Goal: Task Accomplishment & Management: Manage account settings

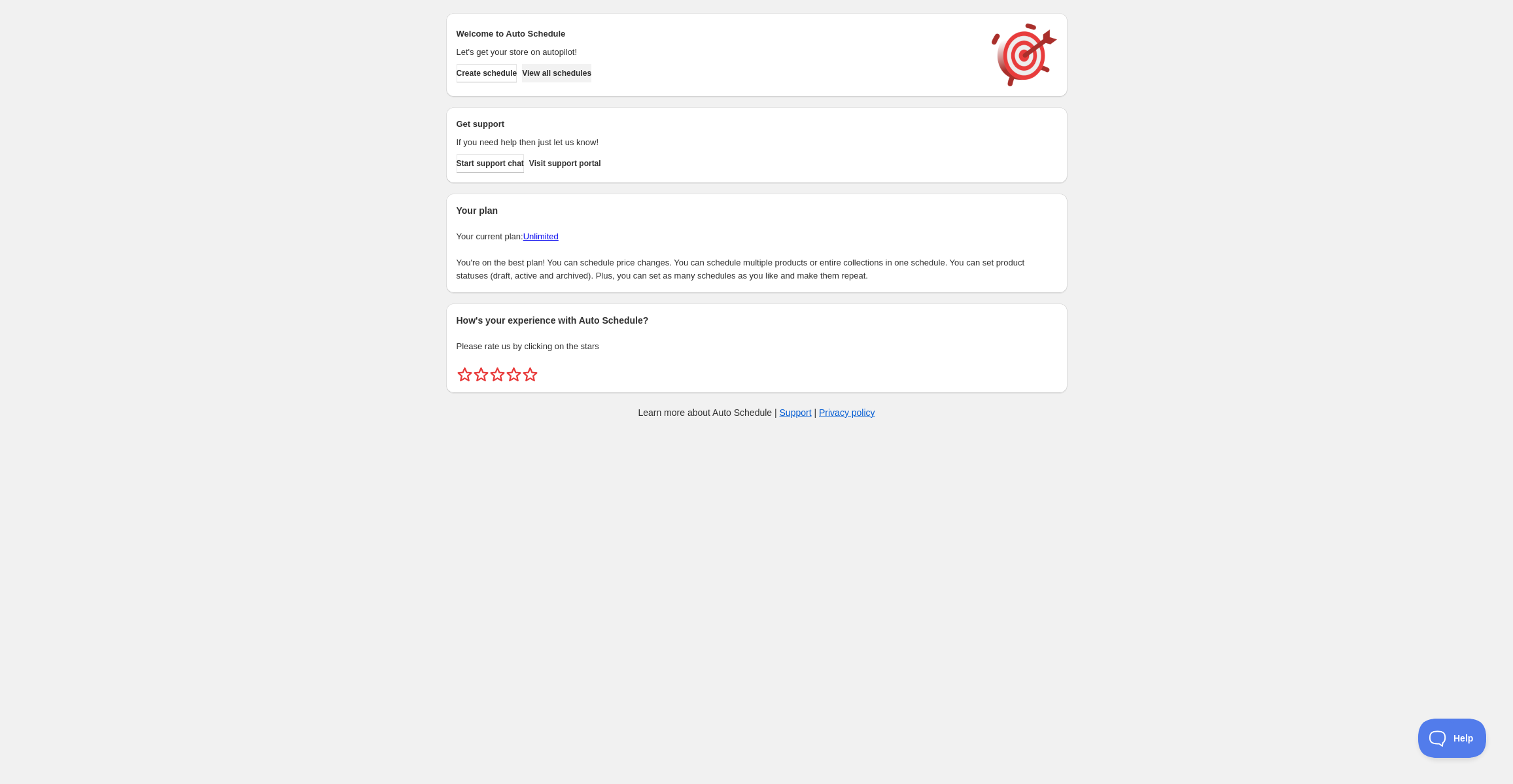
click at [591, 76] on button "View all schedules" at bounding box center [556, 73] width 70 height 18
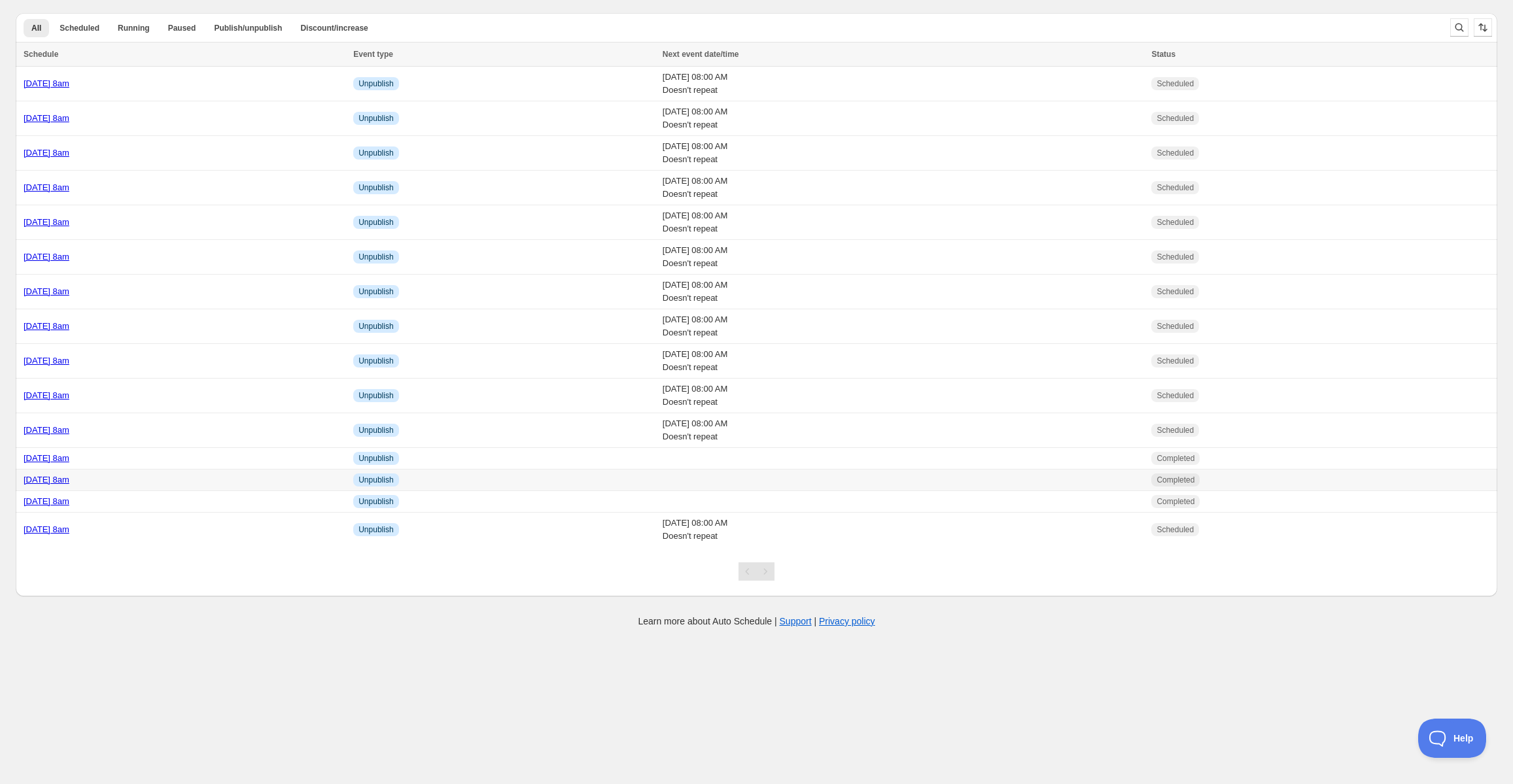
click at [198, 482] on div "[DATE] 8am" at bounding box center [184, 480] width 322 height 13
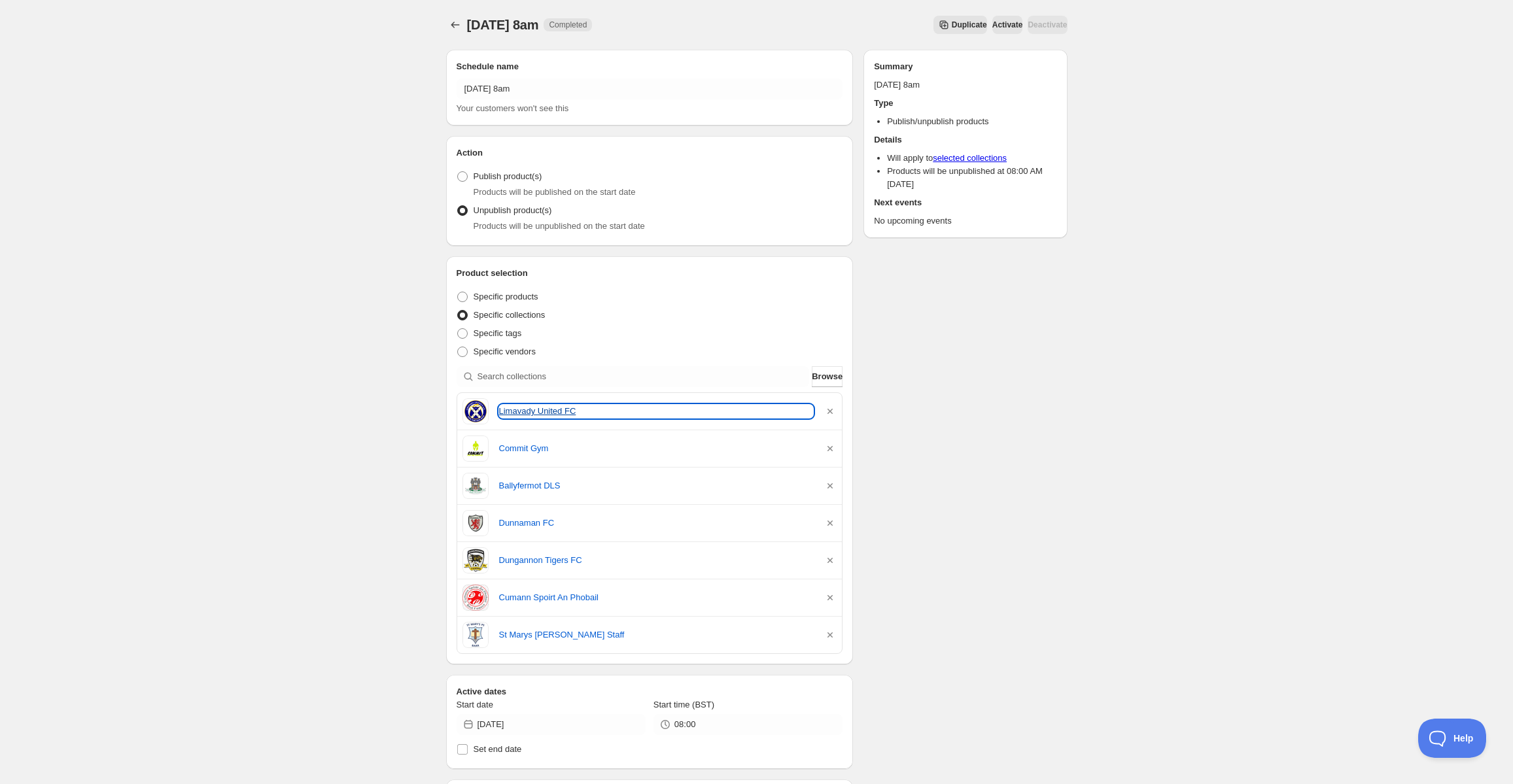
click at [520, 413] on link "Limavady United FC" at bounding box center [656, 411] width 315 height 13
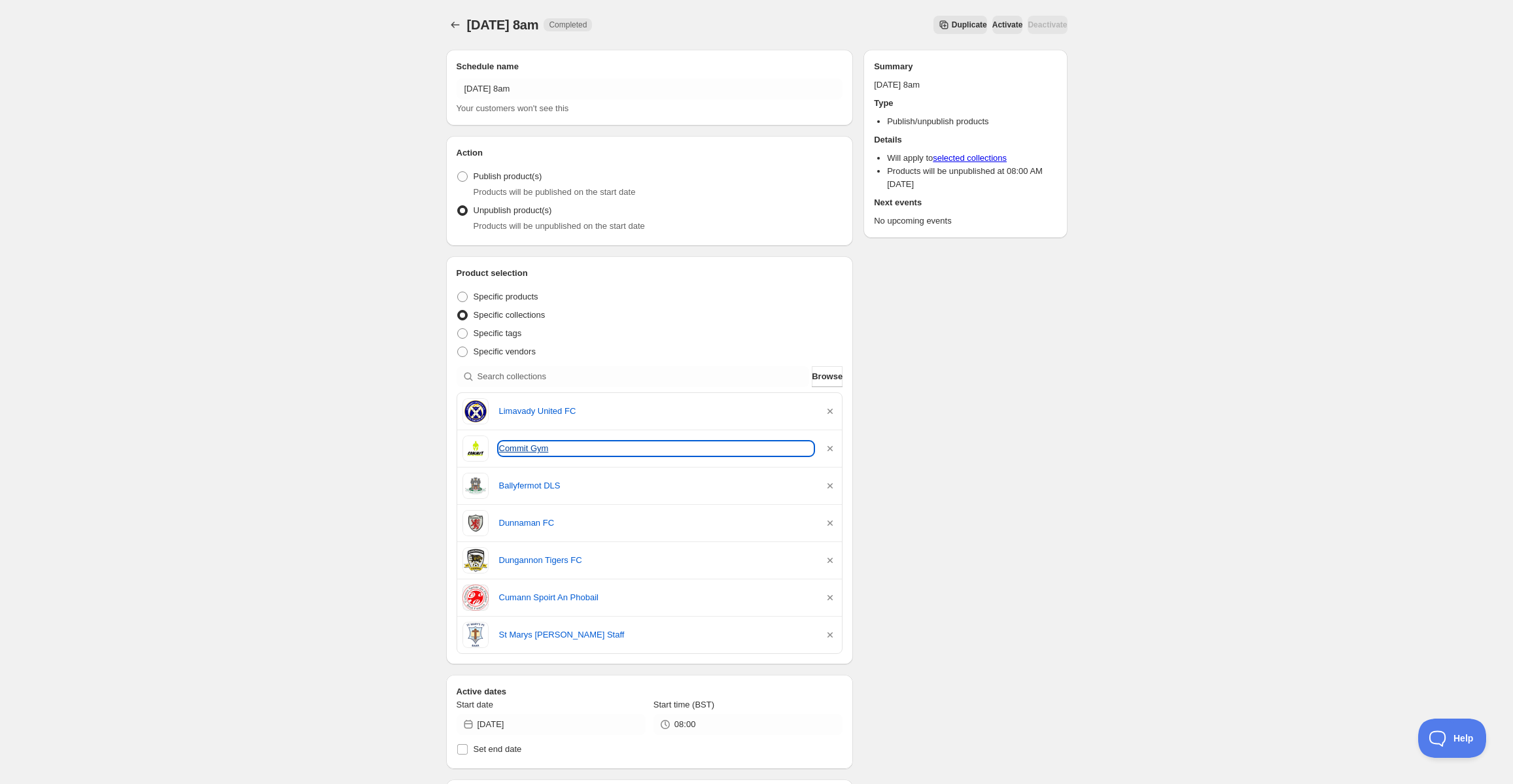
click at [528, 455] on link "Commit Gym" at bounding box center [656, 448] width 315 height 13
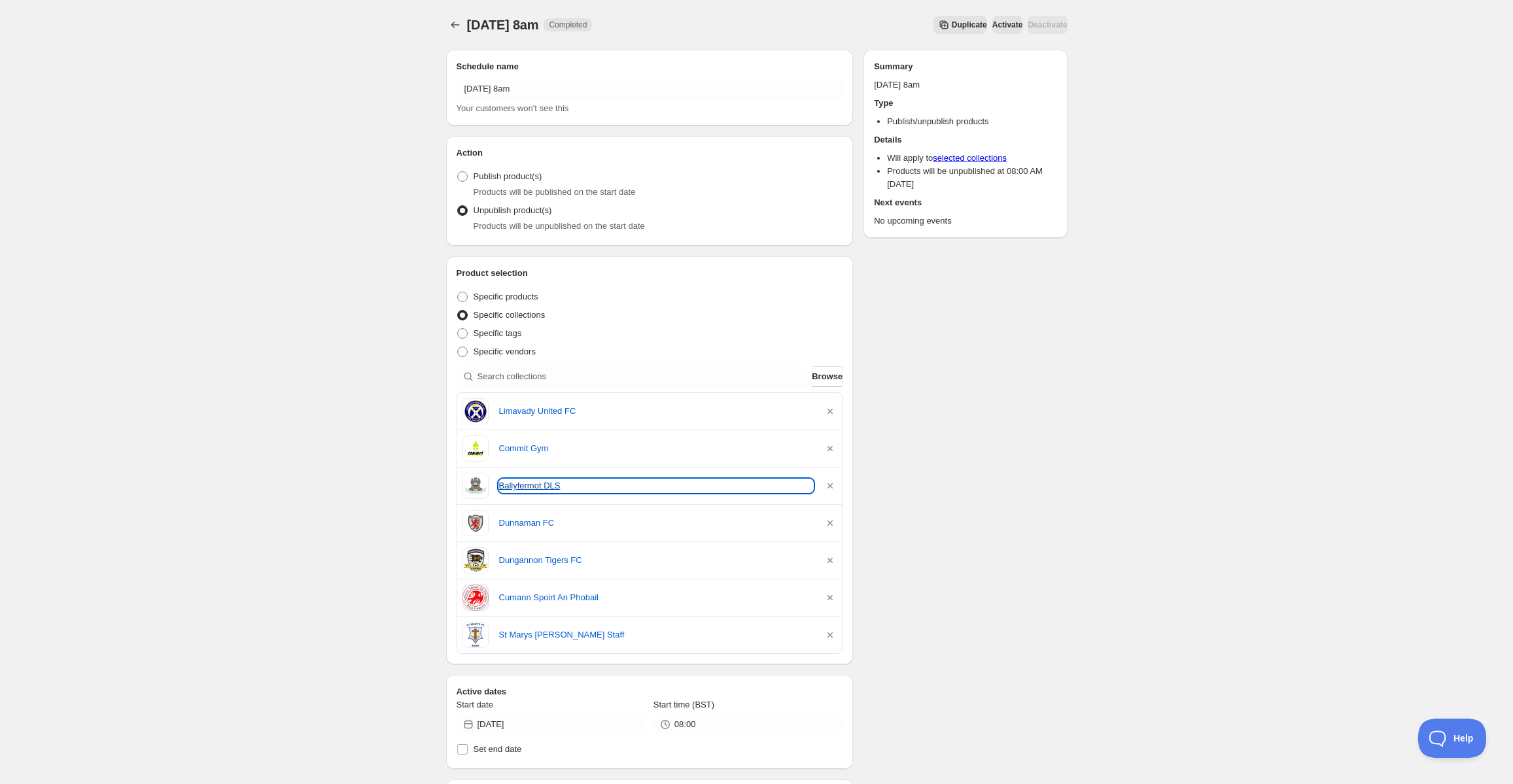
click at [518, 482] on link "Ballyfermot DLS" at bounding box center [656, 486] width 315 height 13
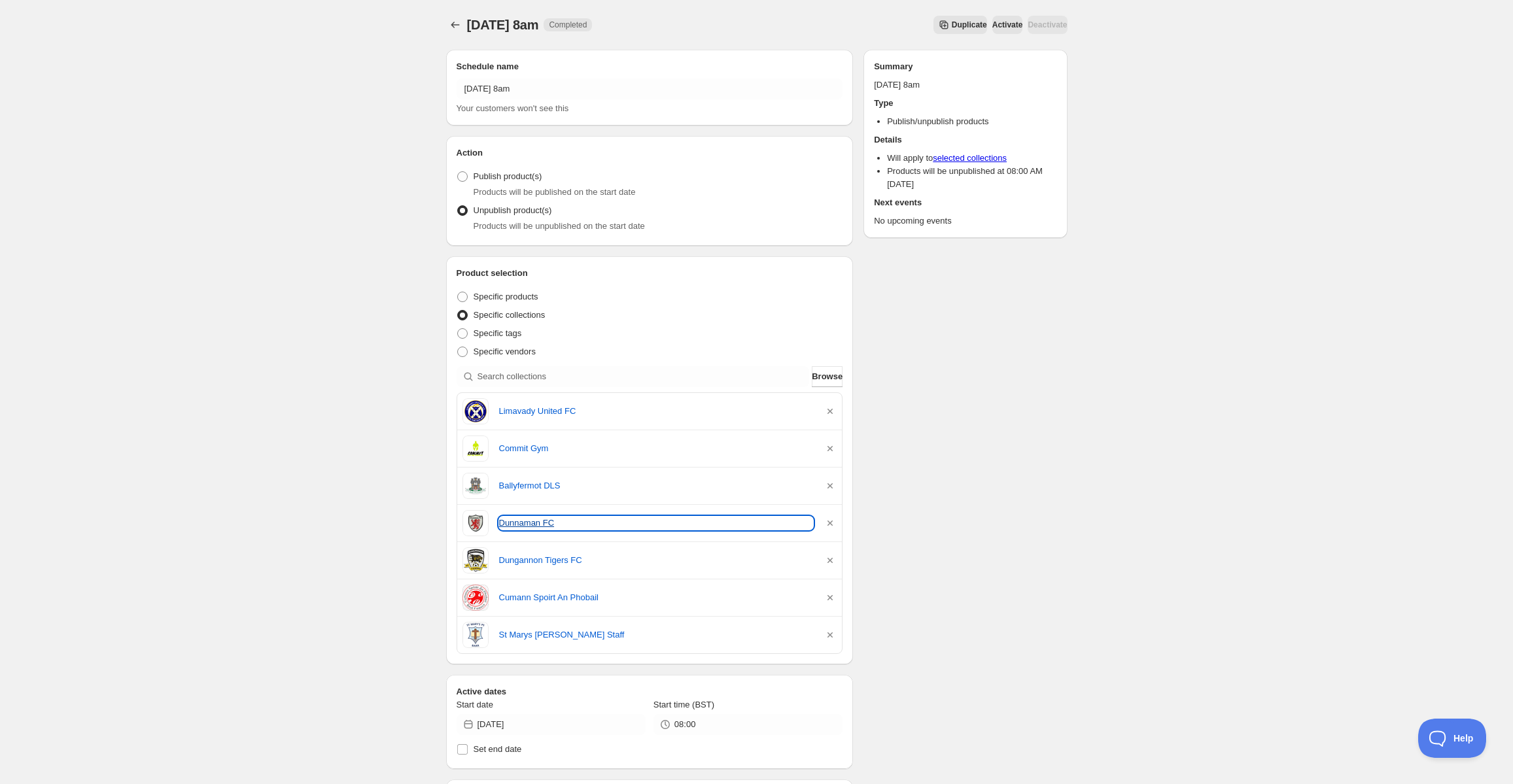
click at [513, 522] on link "Dunnaman FC" at bounding box center [656, 522] width 315 height 13
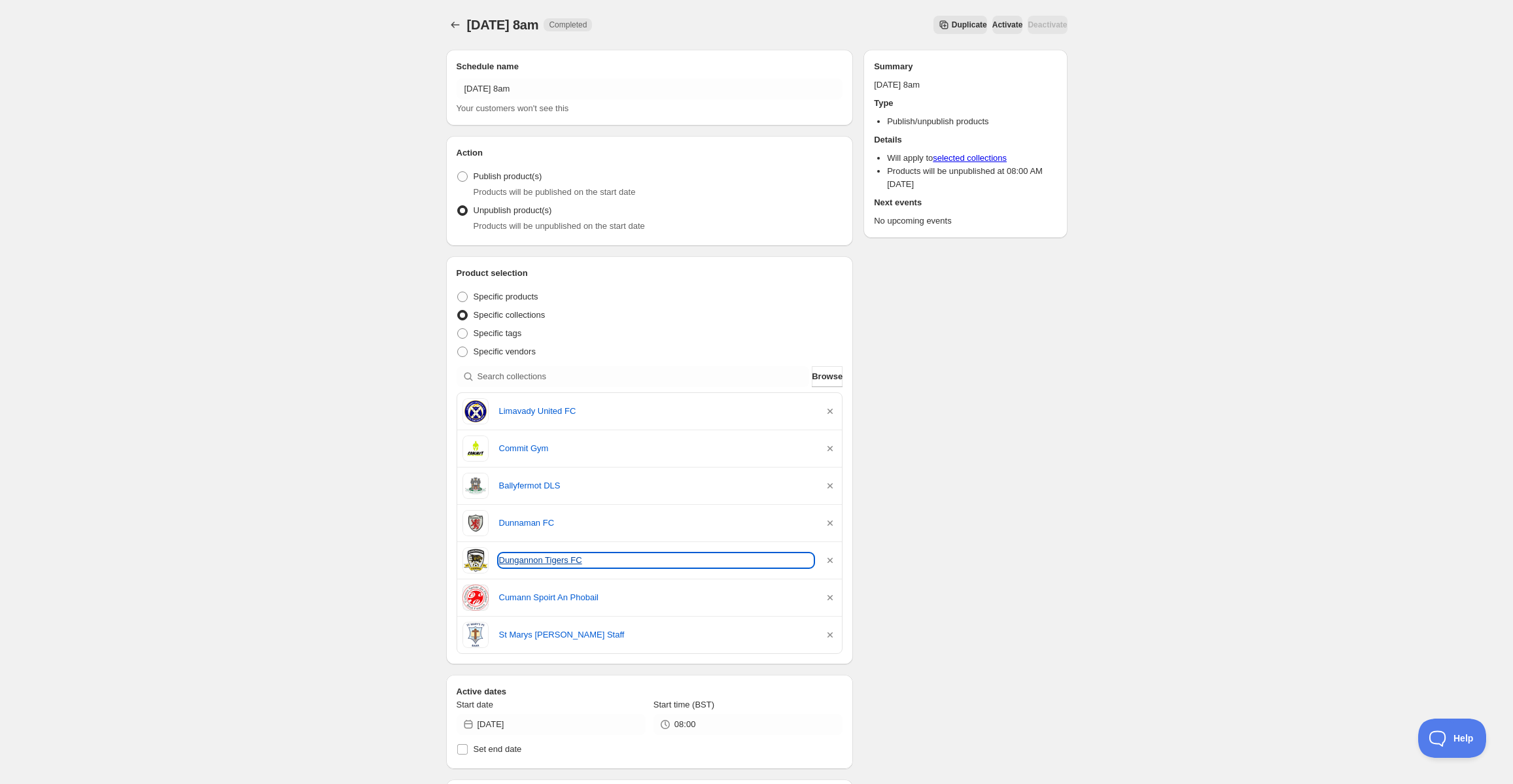
click at [530, 557] on link "Dungannon Tigers FC" at bounding box center [656, 560] width 315 height 13
click at [522, 590] on div "Cumann Spoirt An Phobail" at bounding box center [649, 597] width 375 height 26
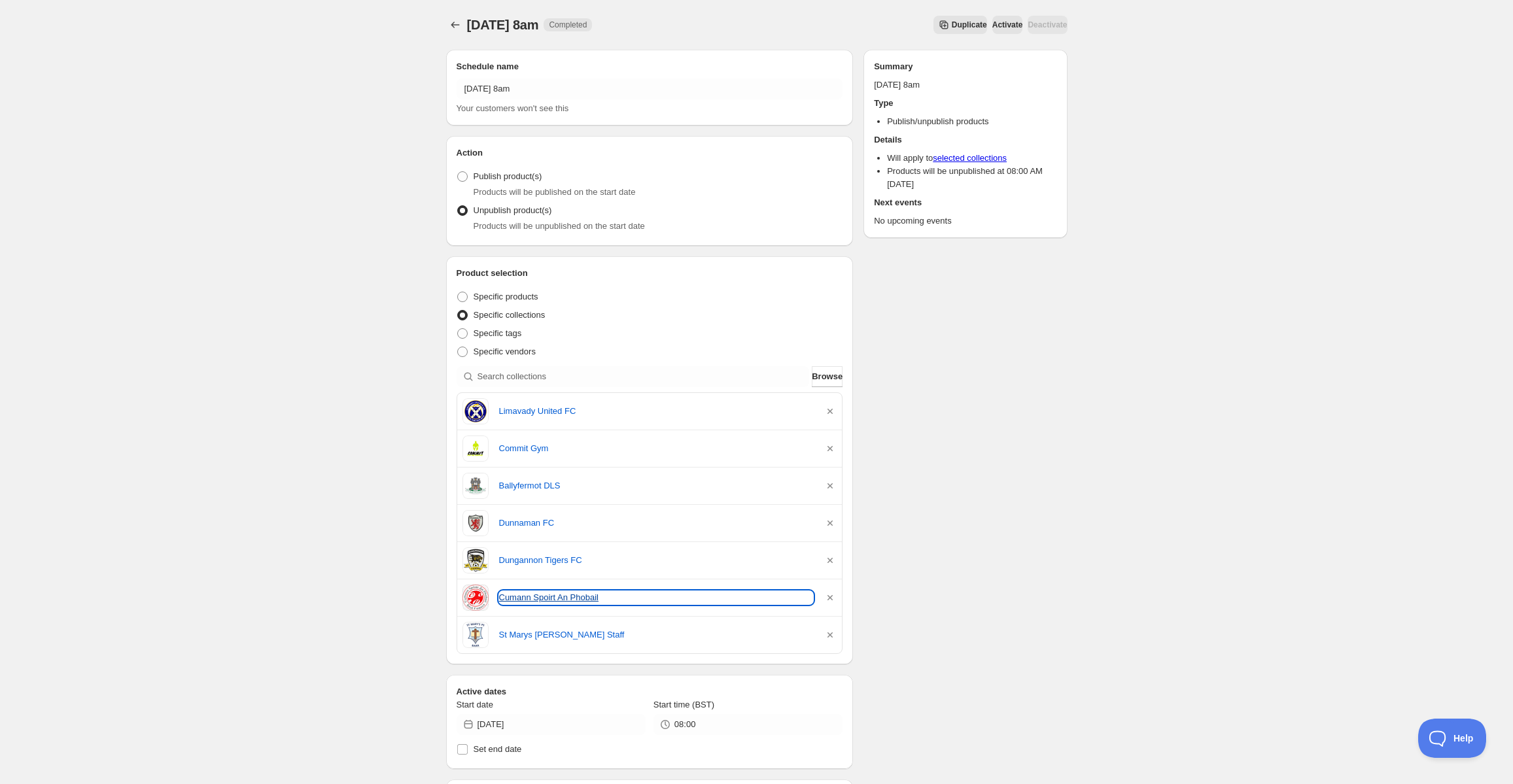
click at [521, 596] on link "Cumann Spoirt An Phobail" at bounding box center [656, 597] width 315 height 13
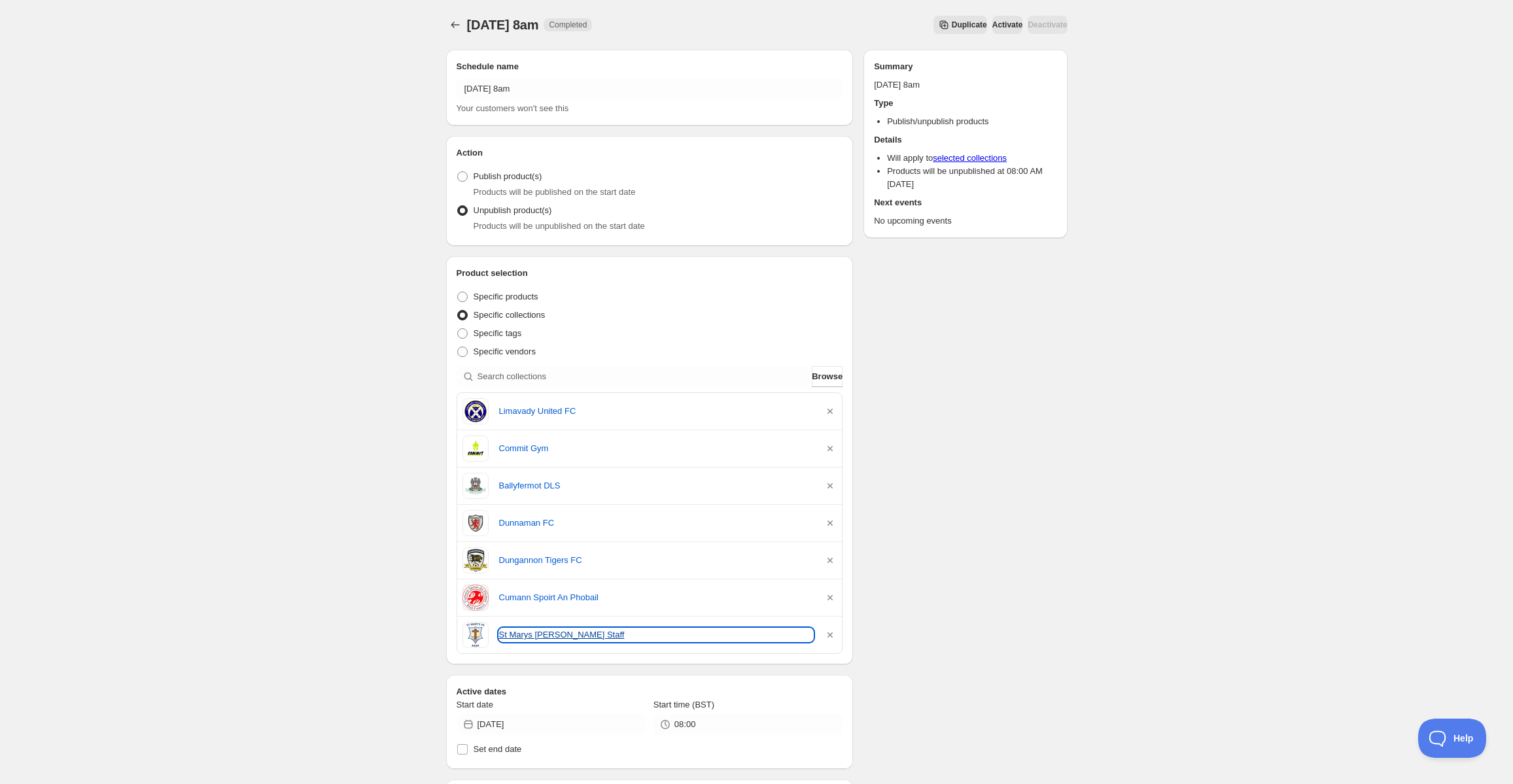
click at [535, 631] on link "St Marys [PERSON_NAME] Staff" at bounding box center [656, 634] width 315 height 13
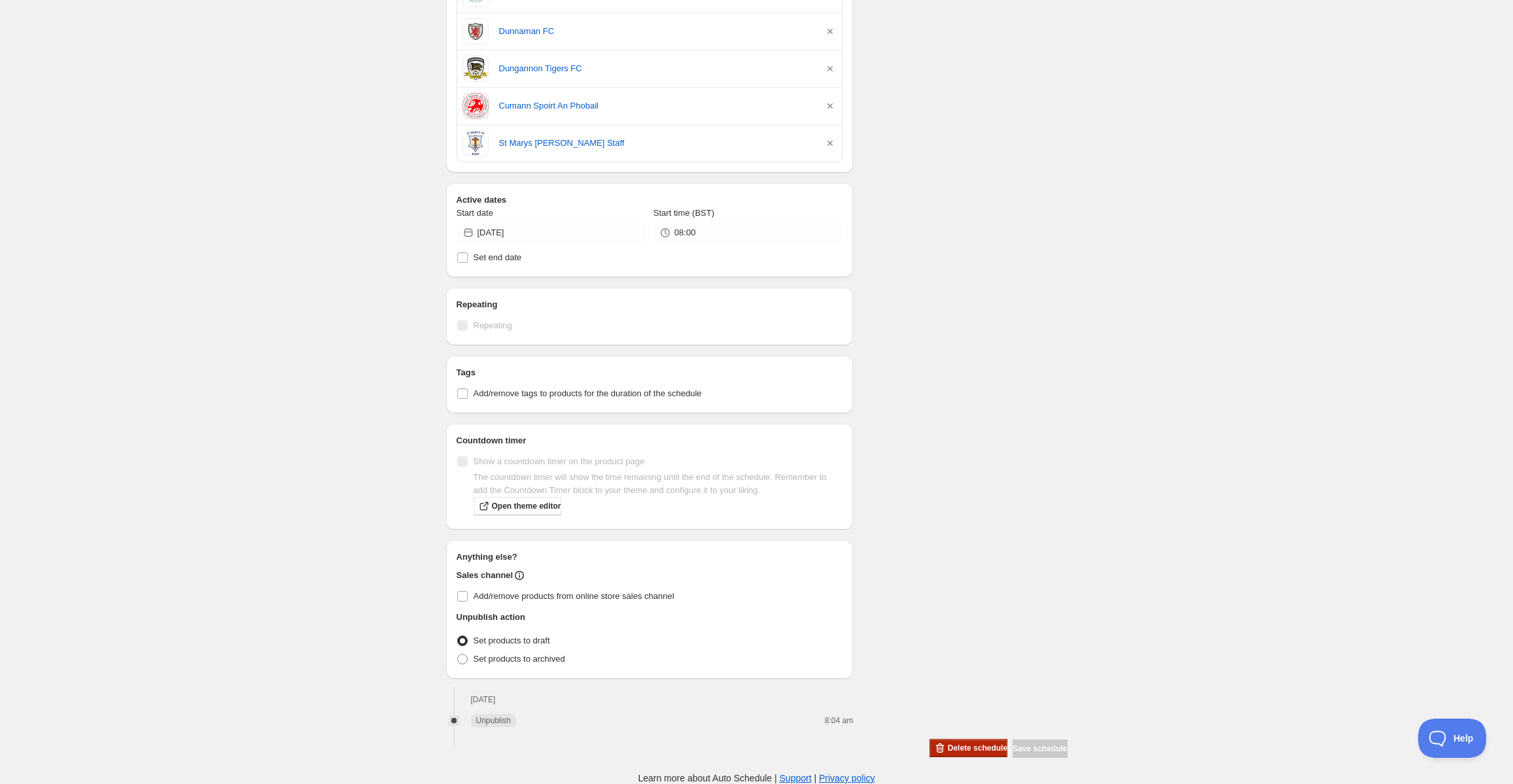
click at [955, 749] on span "Delete schedule" at bounding box center [977, 748] width 59 height 11
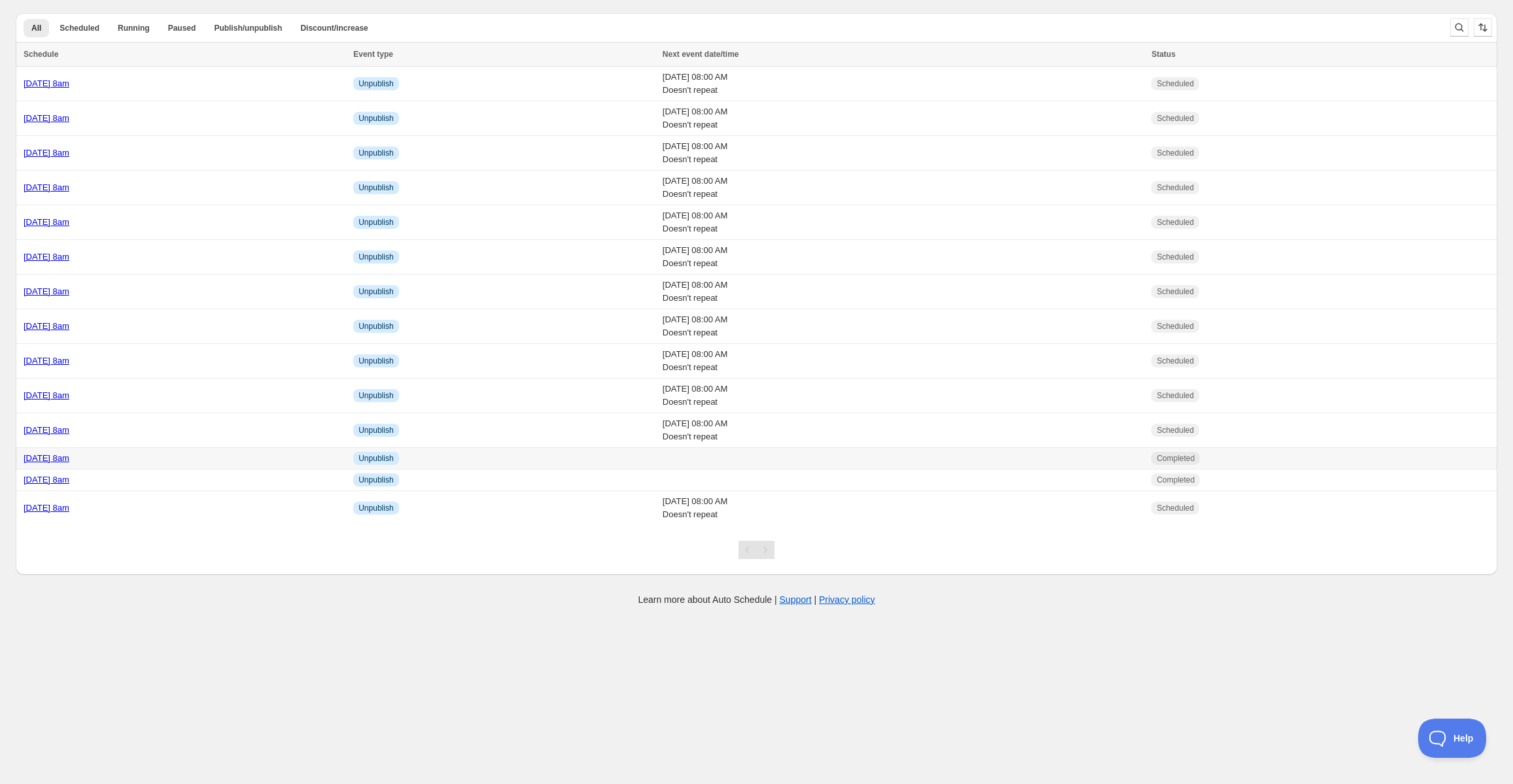
click at [70, 457] on link "[DATE] 8am" at bounding box center [46, 458] width 46 height 10
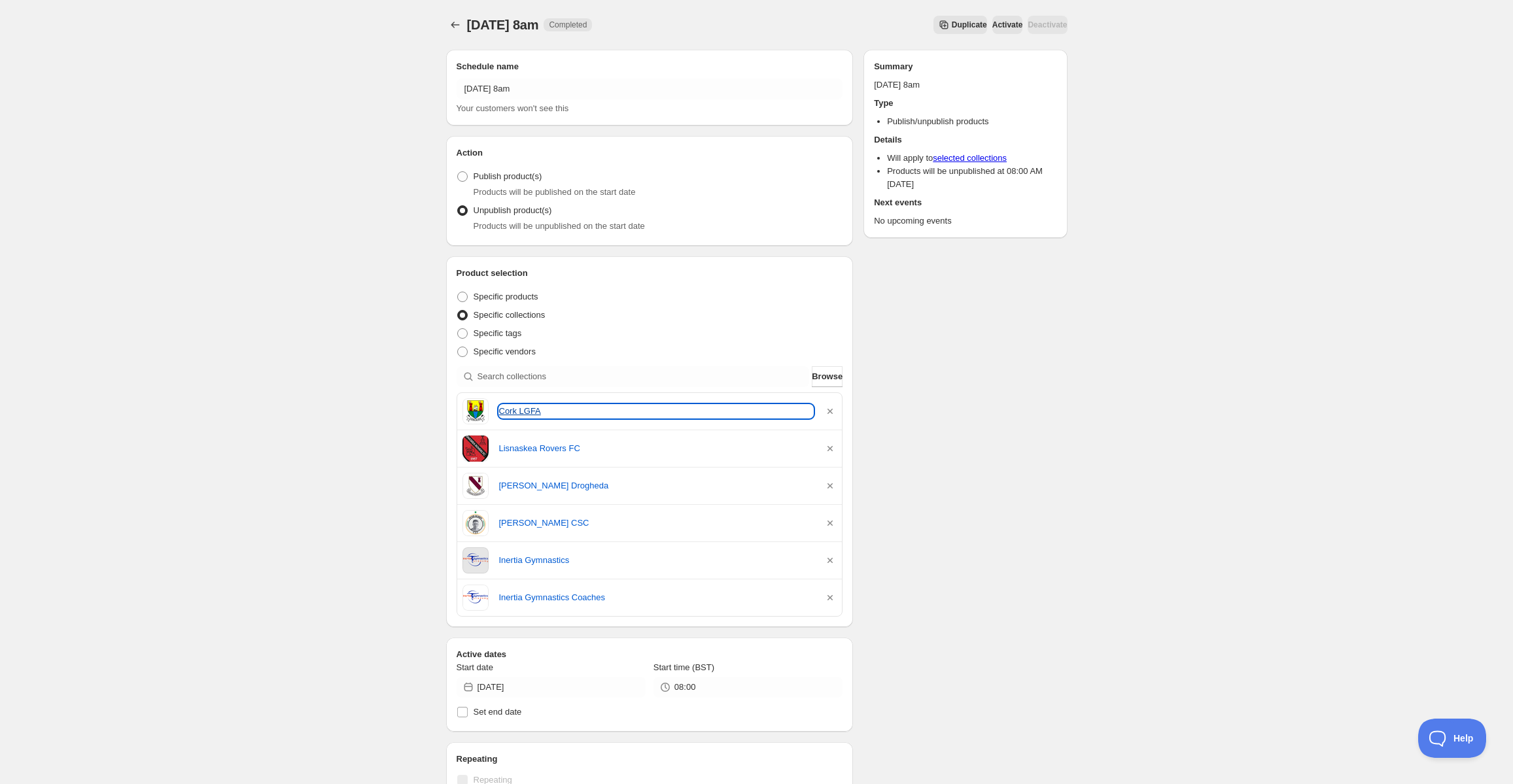
click at [532, 409] on link "Cork LGFA" at bounding box center [656, 411] width 315 height 13
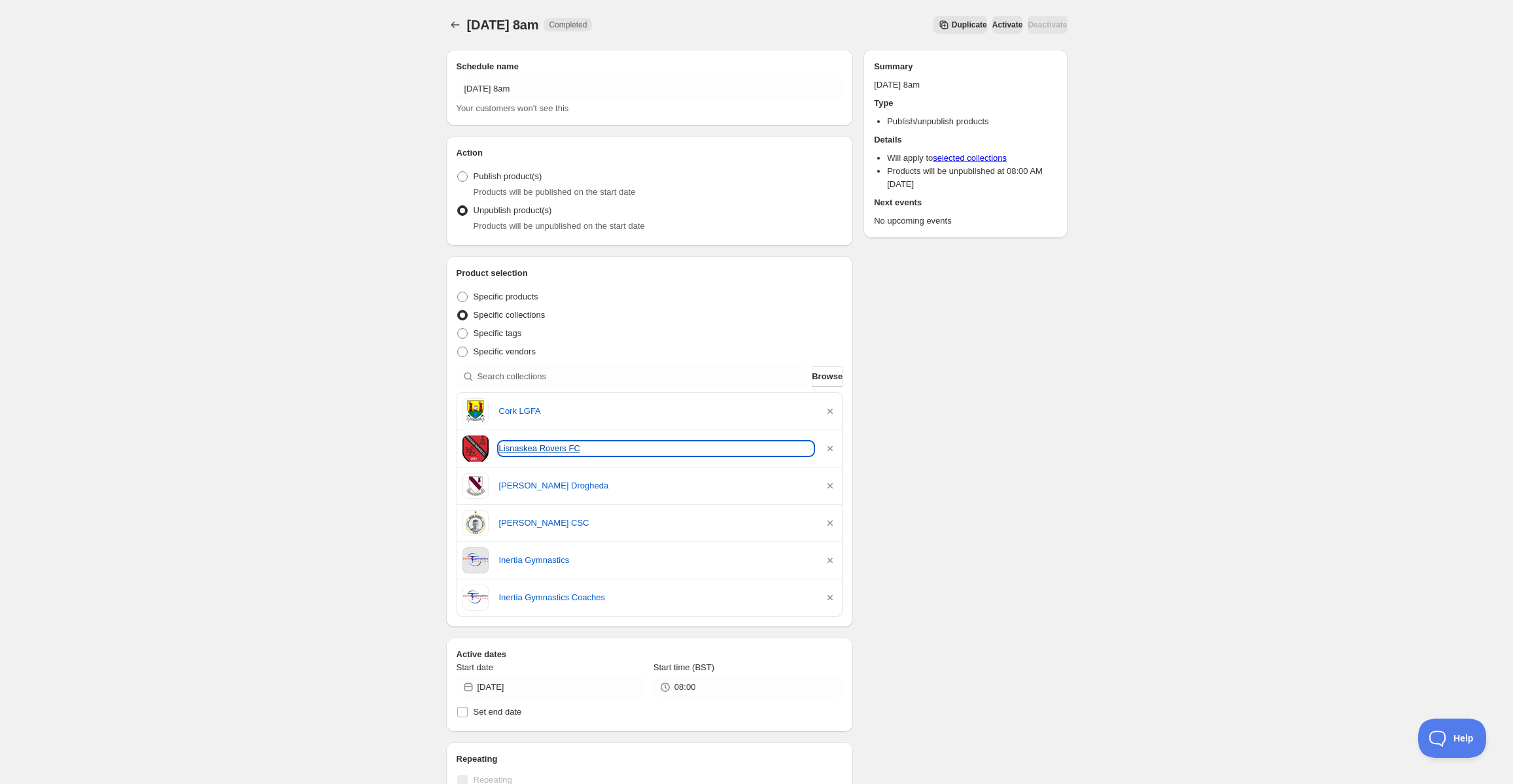
click at [535, 452] on link "Lisnaskea Rovers FC" at bounding box center [656, 448] width 315 height 13
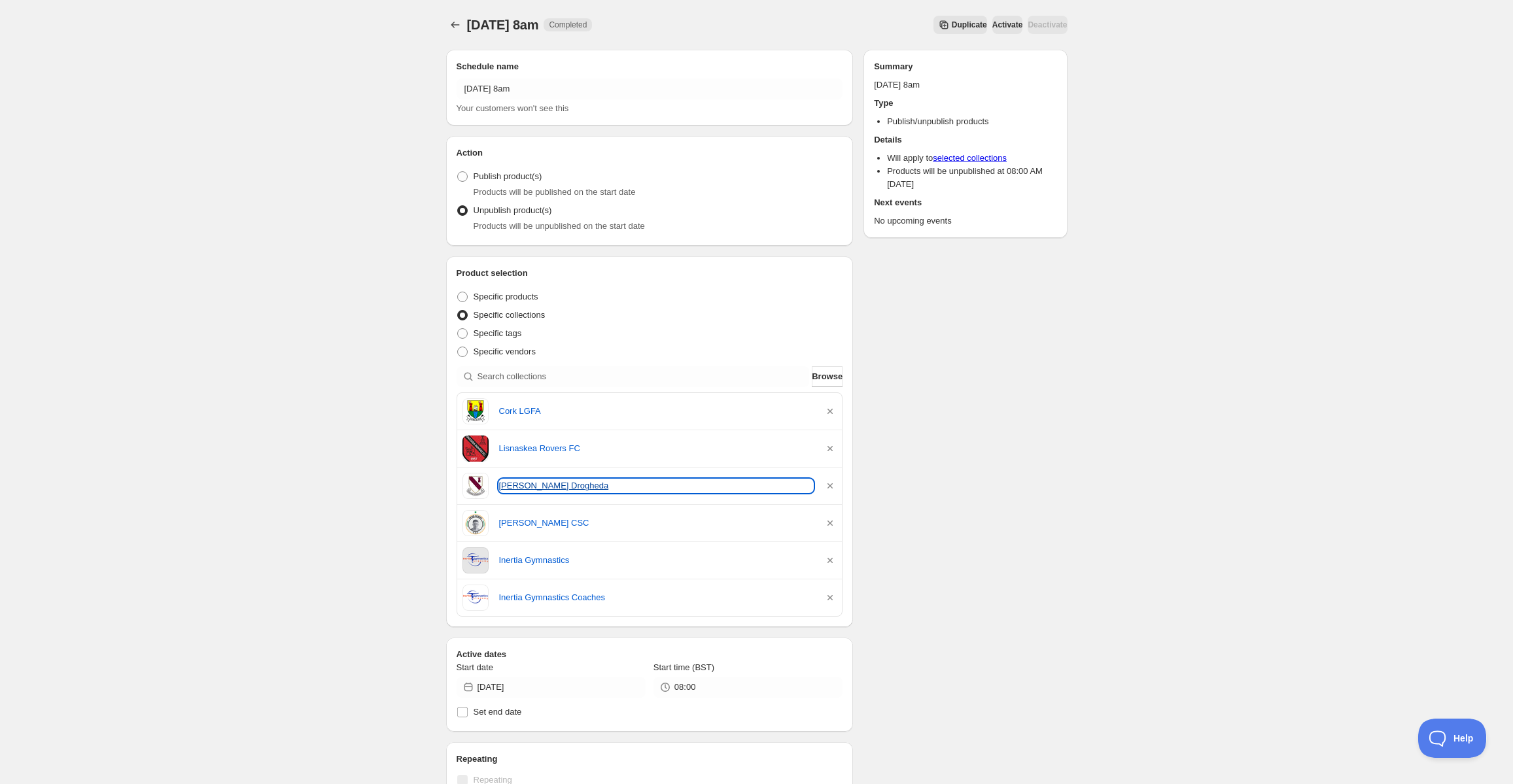
click at [507, 484] on link "[PERSON_NAME] Drogheda" at bounding box center [656, 486] width 315 height 13
click at [518, 533] on div "[PERSON_NAME] CSC" at bounding box center [649, 522] width 375 height 26
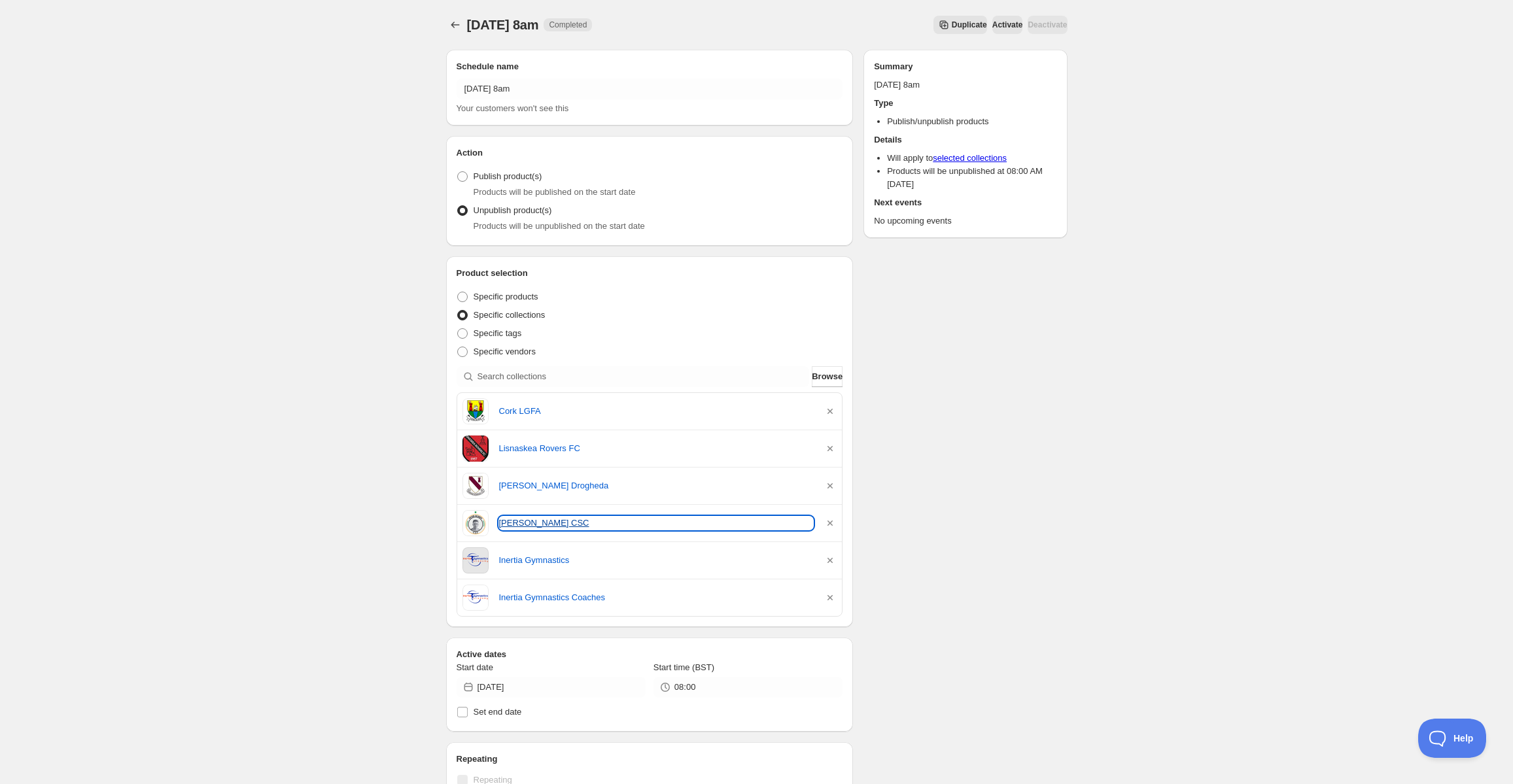
click at [520, 527] on link "[PERSON_NAME] CSC" at bounding box center [656, 522] width 315 height 13
click at [534, 568] on div "Inertia Gymnastics" at bounding box center [649, 560] width 375 height 26
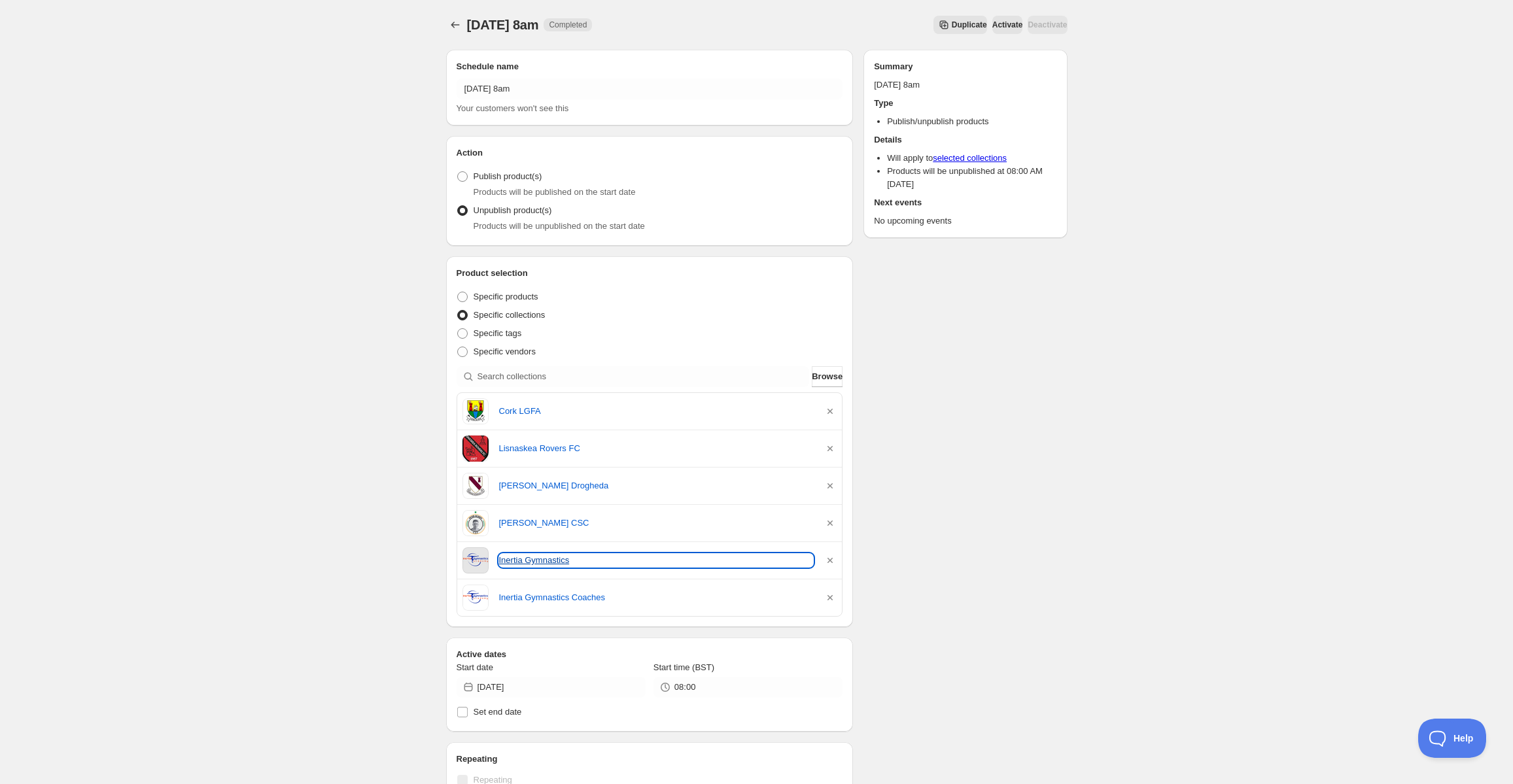
click at [536, 565] on link "Inertia Gymnastics" at bounding box center [656, 560] width 315 height 13
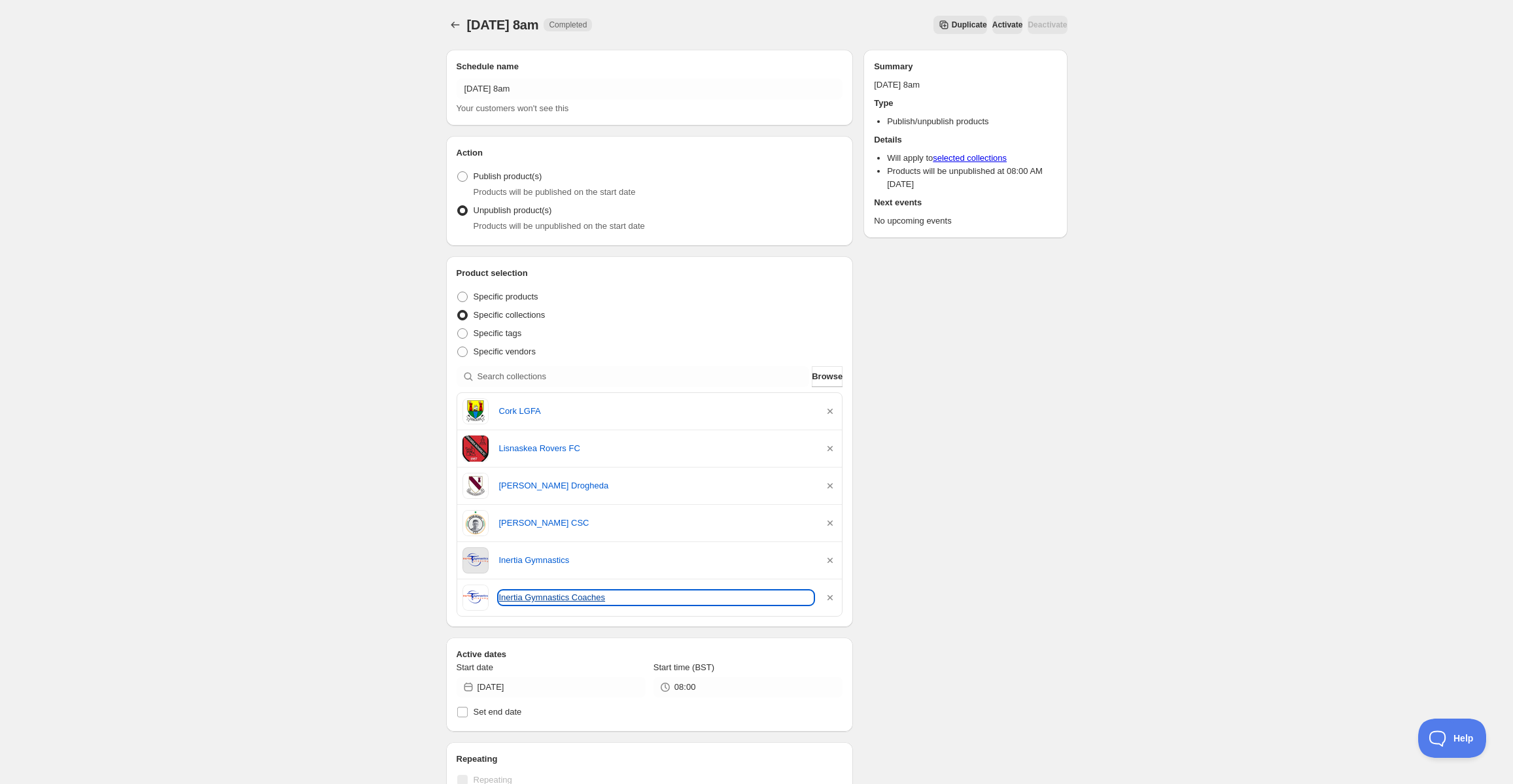
click at [532, 603] on link "Inertia Gymnastics Coaches" at bounding box center [656, 597] width 315 height 13
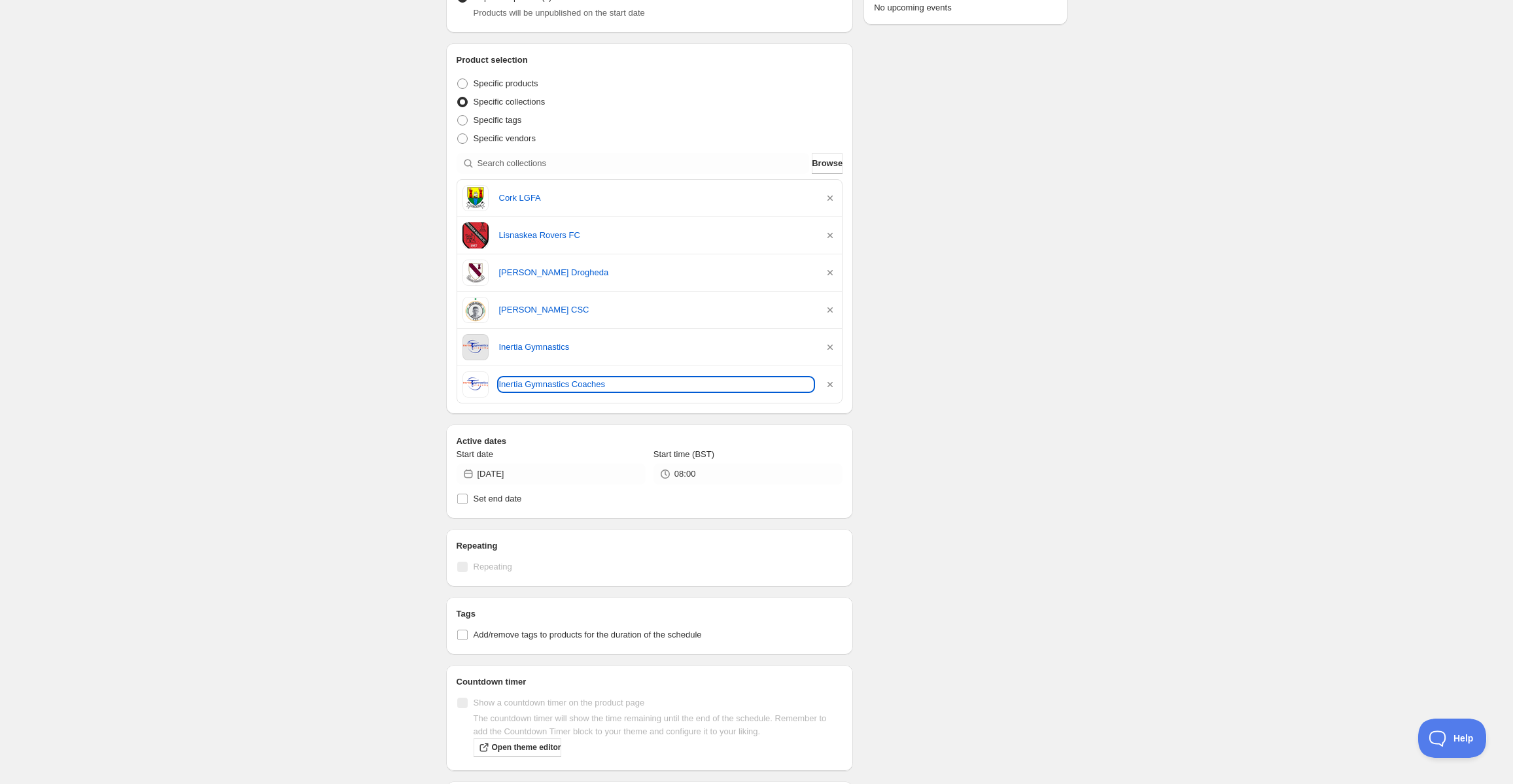
scroll to position [455, 0]
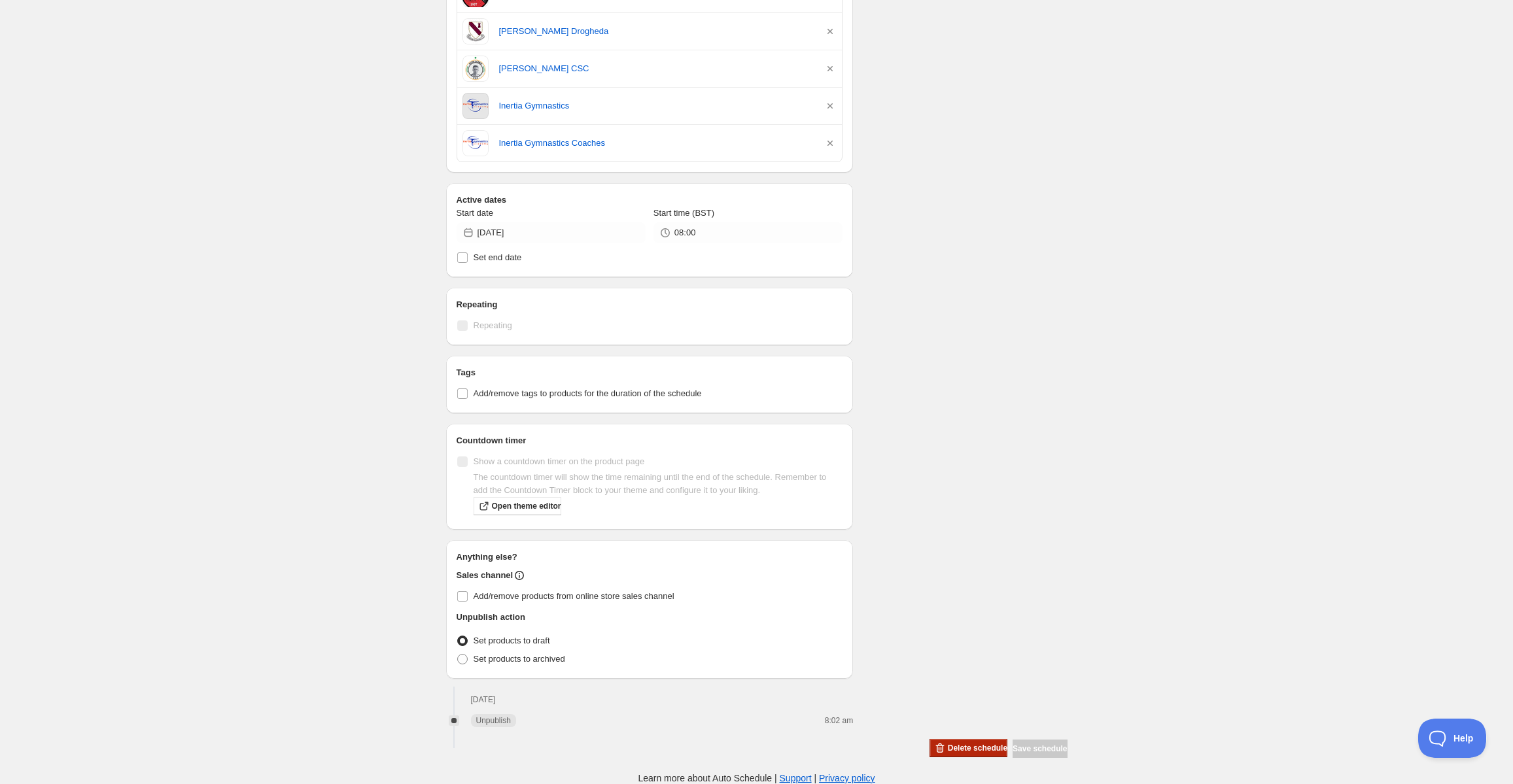
click at [948, 744] on span "Delete schedule" at bounding box center [977, 748] width 59 height 11
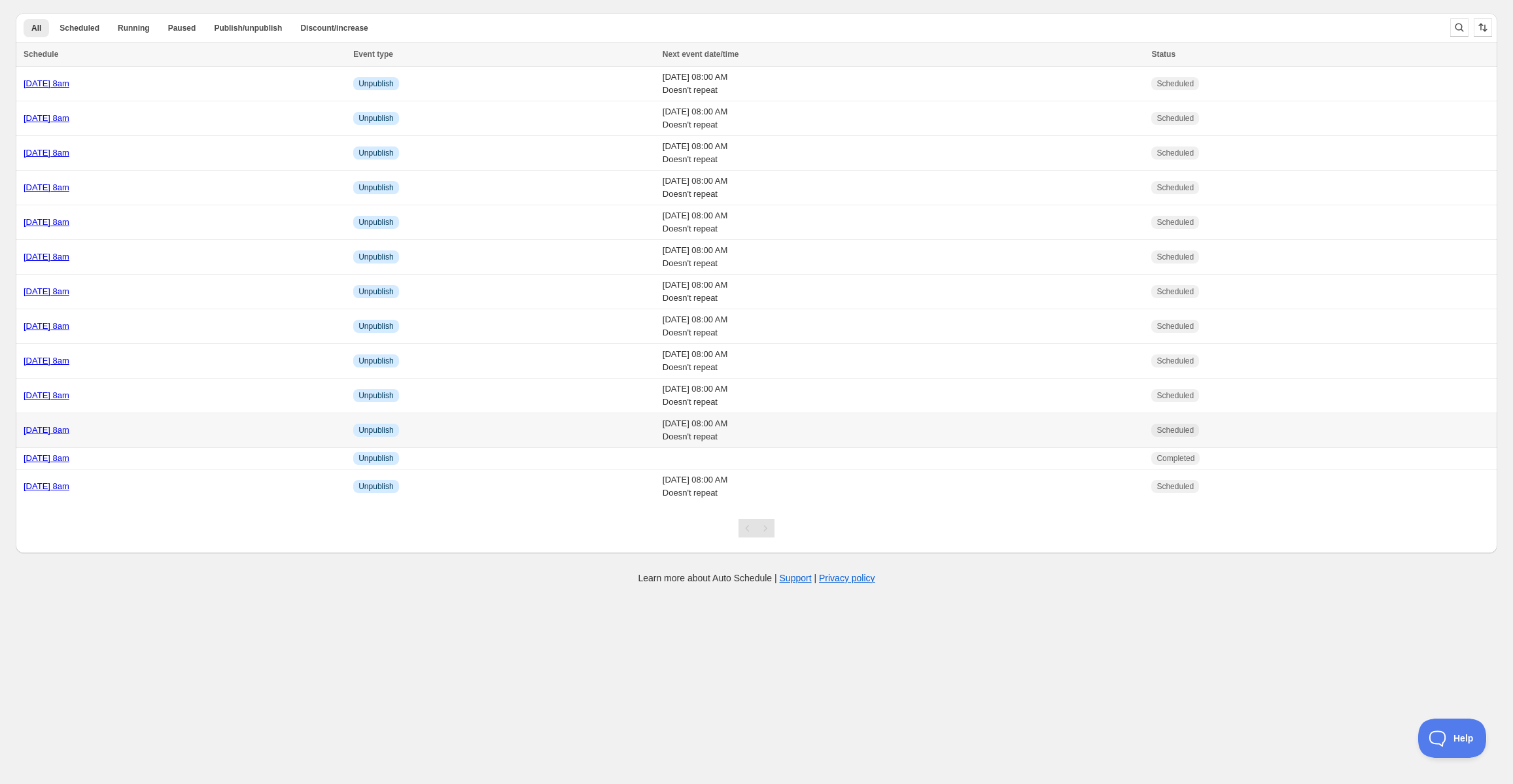
click at [70, 431] on link "[DATE] 8am" at bounding box center [46, 430] width 46 height 10
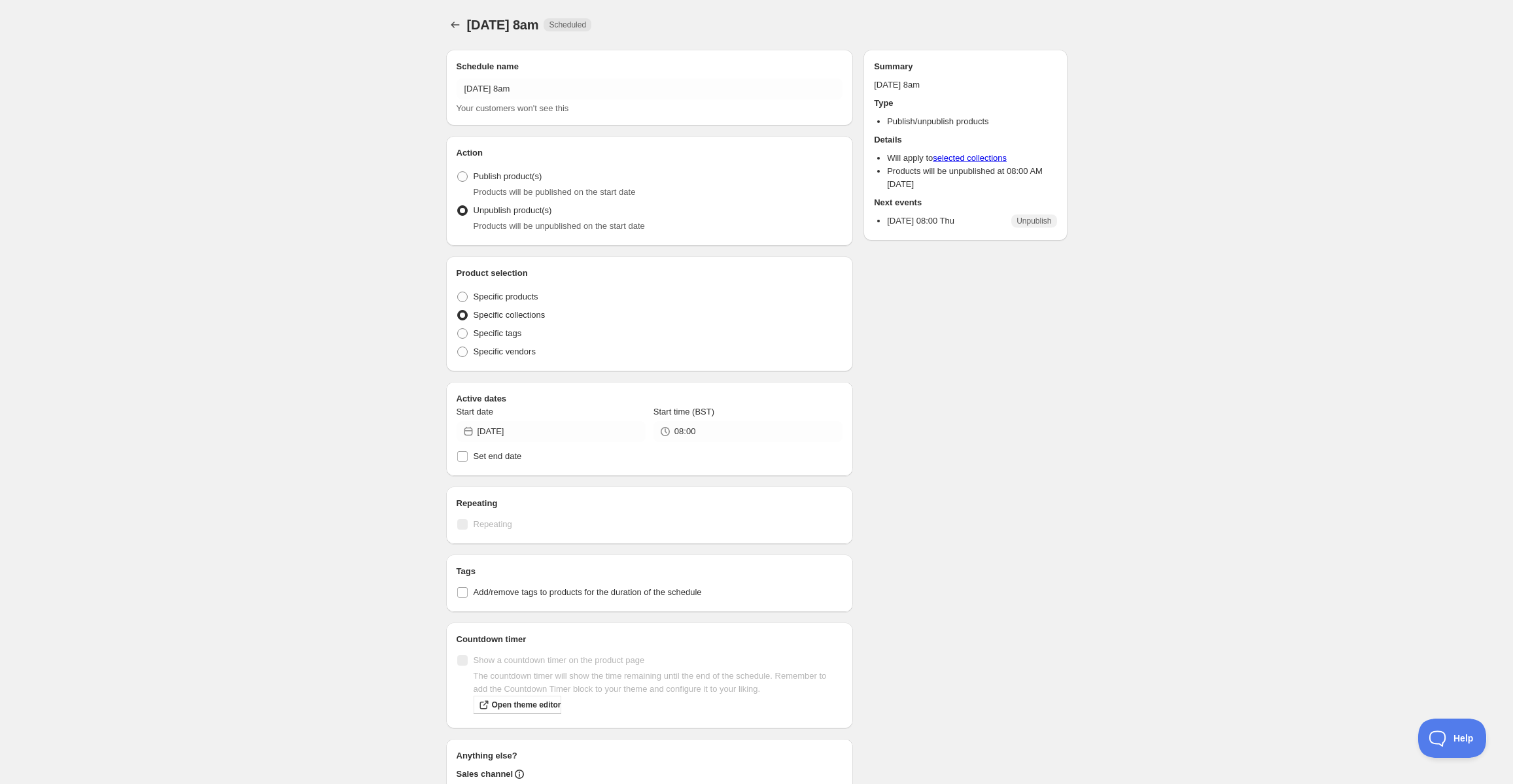
radio input "true"
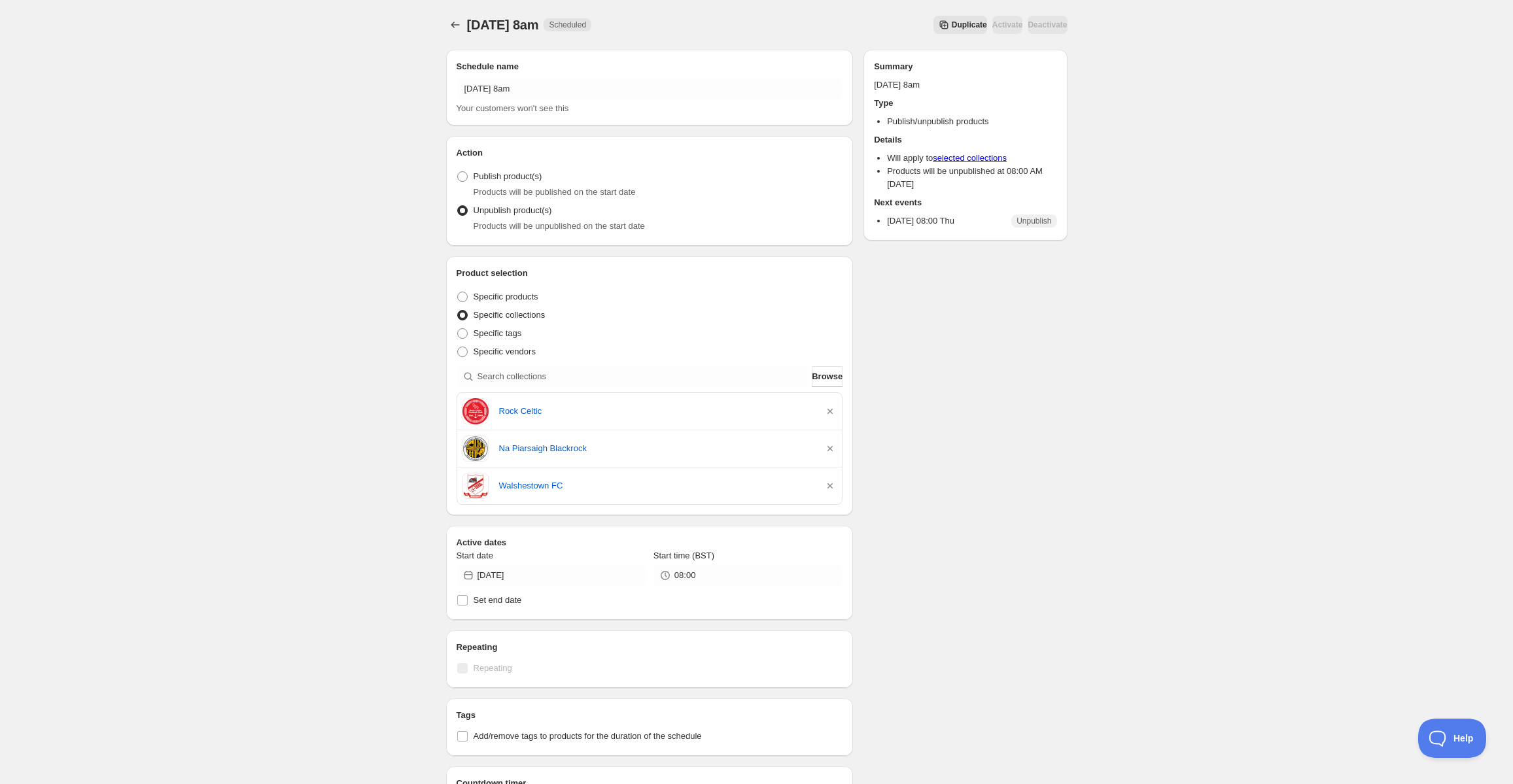
click at [383, 350] on div "[DATE] 8am. This page is ready [DATE] 8am Scheduled Duplicate Activate Deactiva…" at bounding box center [756, 539] width 1513 height 1078
click at [620, 377] on input "search" at bounding box center [644, 377] width 332 height 21
paste input "Dromore AC"
type input "Dromore AC"
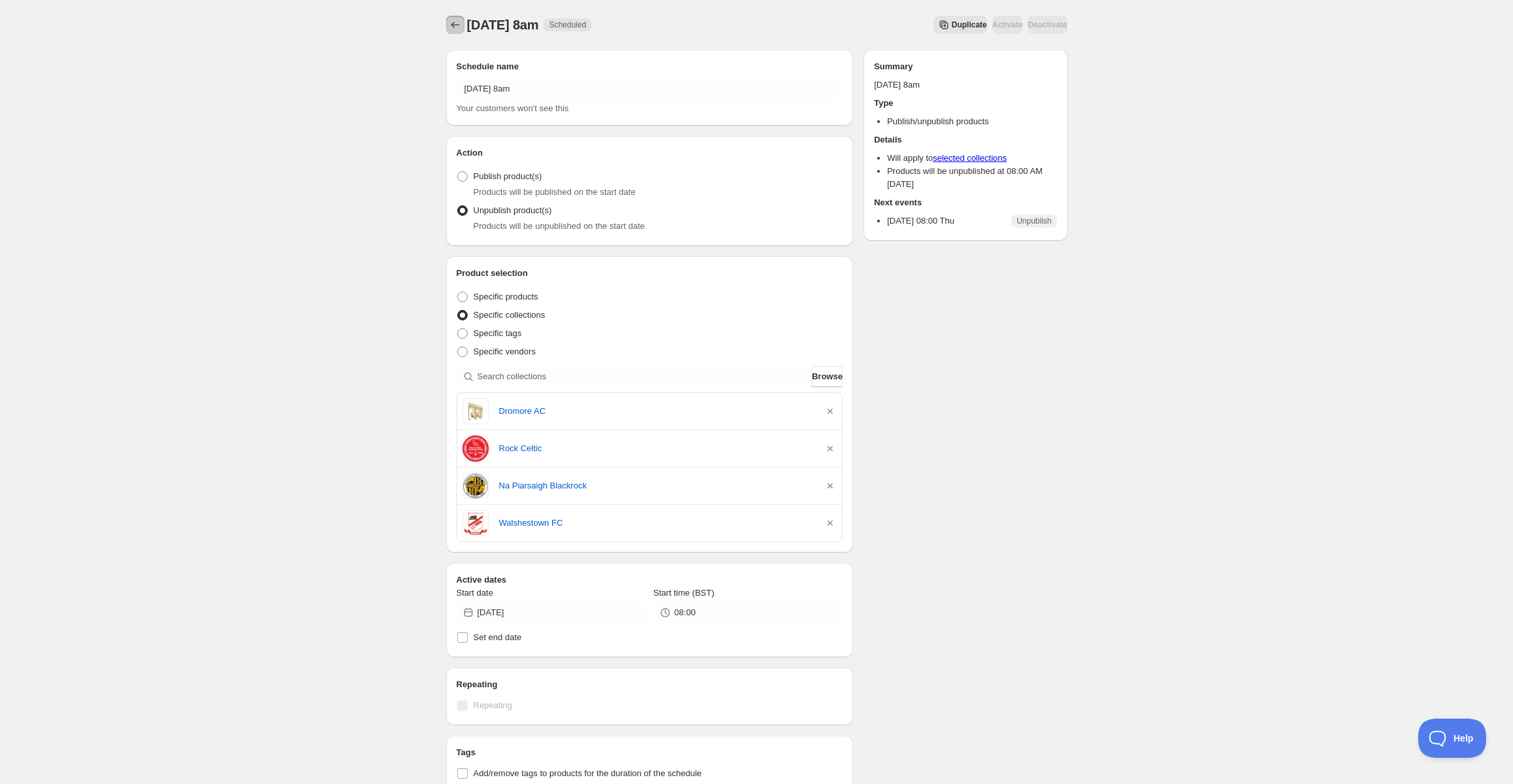
click at [459, 24] on icon "Schedules" at bounding box center [455, 24] width 13 height 13
